Goal: Ask a question

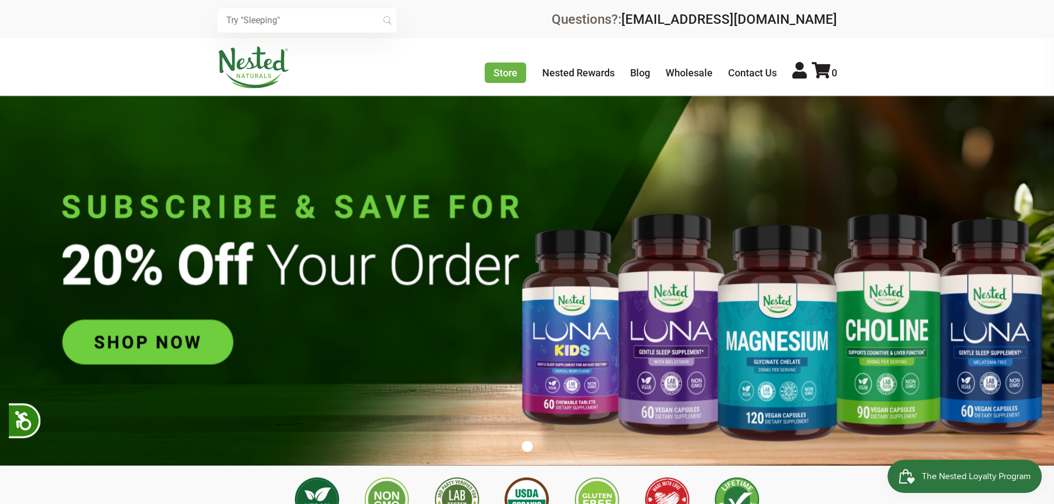
scroll to position [0, 389]
click at [732, 73] on link "Contact Us" at bounding box center [752, 73] width 49 height 12
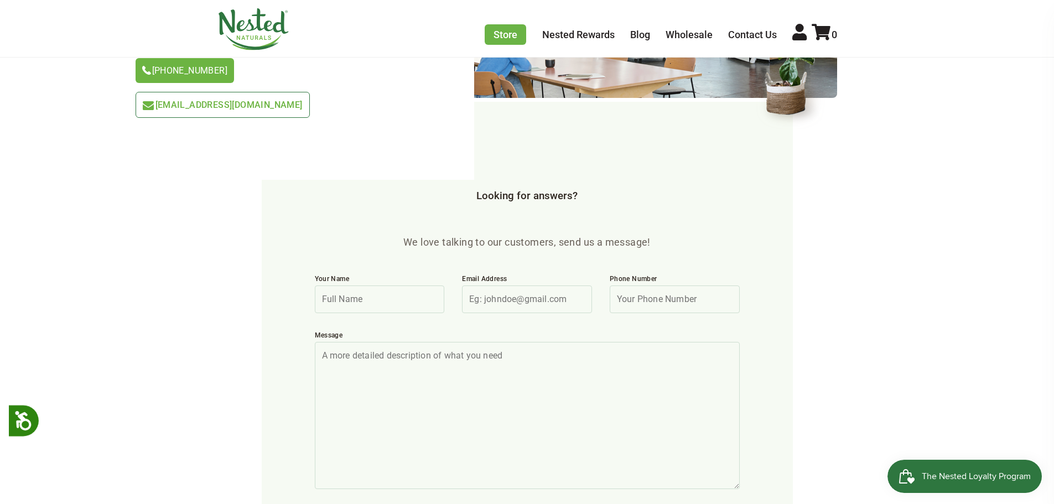
scroll to position [277, 0]
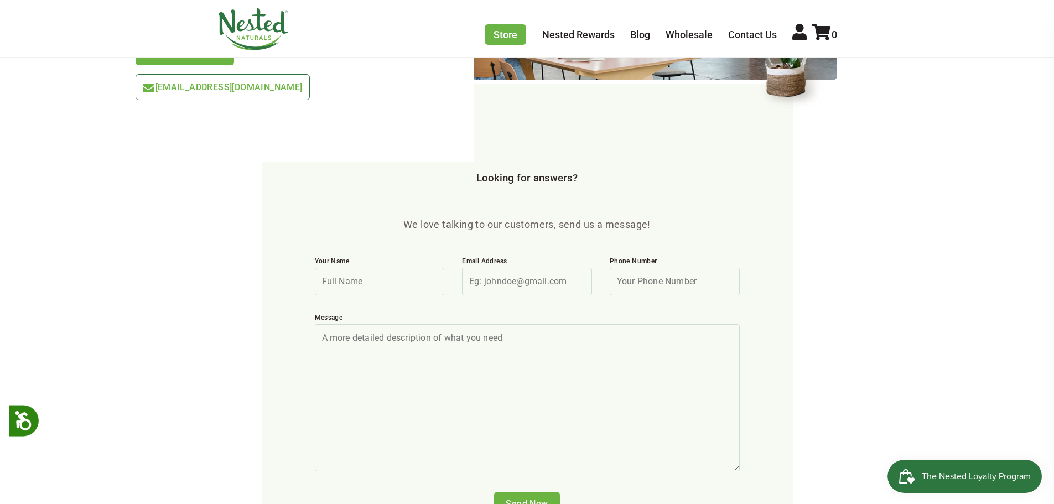
click at [371, 268] on input "Your Name" at bounding box center [380, 282] width 130 height 28
click at [482, 268] on input "Email Address" at bounding box center [527, 282] width 130 height 28
type input "[EMAIL_ADDRESS][DOMAIN_NAME]"
click at [467, 324] on textarea "Message" at bounding box center [527, 397] width 425 height 147
paste textarea "So I can't get an invoice"
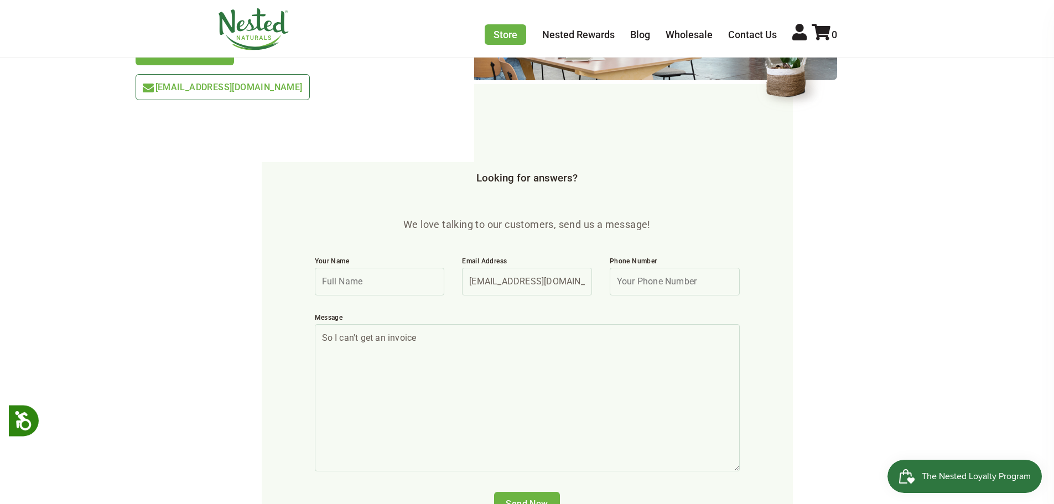
drag, startPoint x: 423, startPoint y: 308, endPoint x: 297, endPoint y: 311, distance: 125.6
click at [297, 311] on form "We love talking to our customers, send us a message! Your Name Email Address [E…" at bounding box center [527, 322] width 531 height 476
paste textarea "Hello, will you send me an official invoice after my purchase?"
type textarea "Hello, will you send me an official invoice after my purchase?"
drag, startPoint x: 529, startPoint y: 458, endPoint x: 524, endPoint y: 462, distance: 6.3
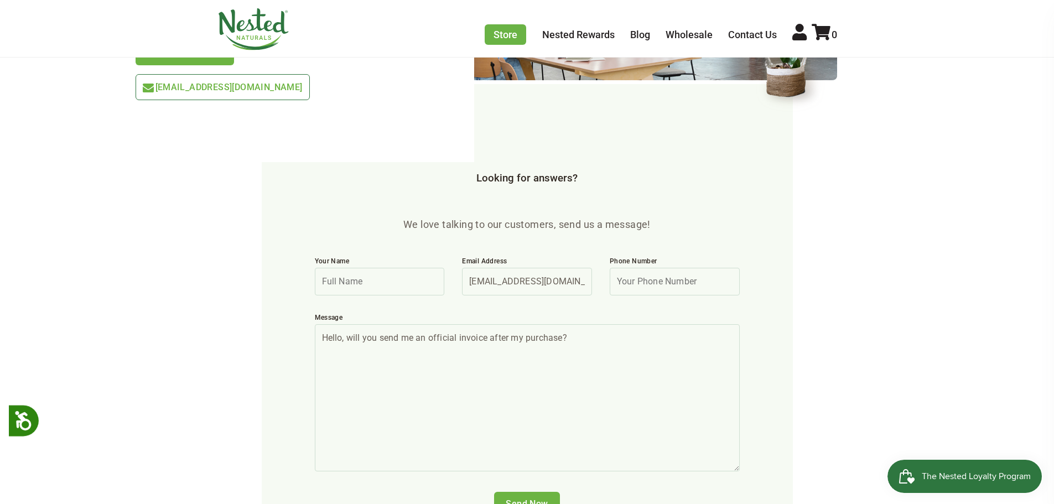
click at [528, 492] on input "Send Now" at bounding box center [527, 504] width 66 height 24
click at [522, 492] on input "Send Now" at bounding box center [527, 504] width 66 height 24
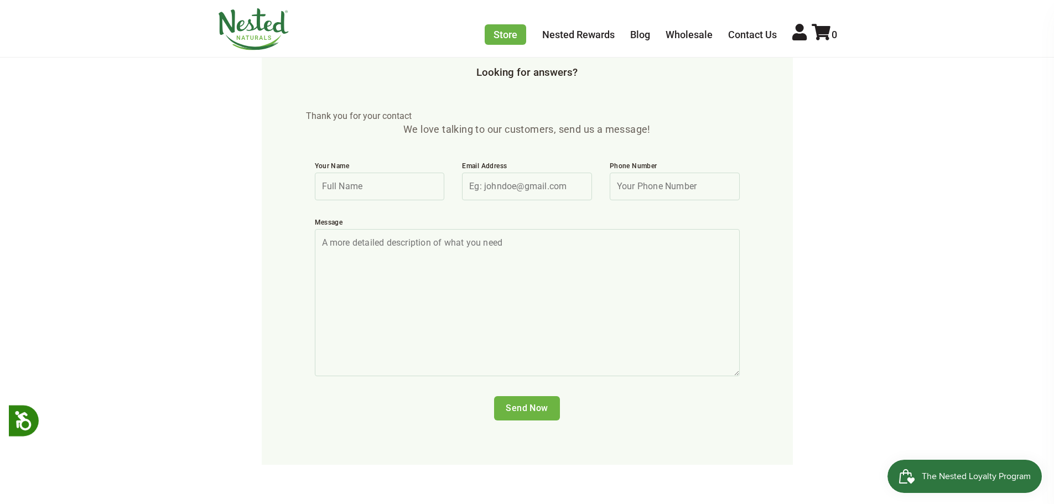
scroll to position [438, 0]
